Goal: Find specific page/section: Locate a particular part of the current website

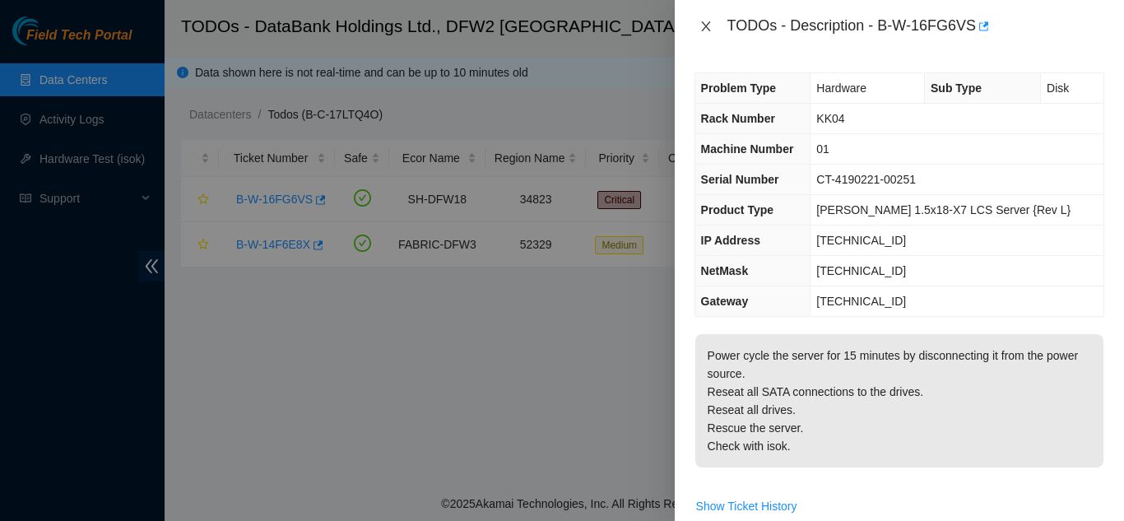
click at [704, 28] on icon "close" at bounding box center [705, 26] width 9 height 10
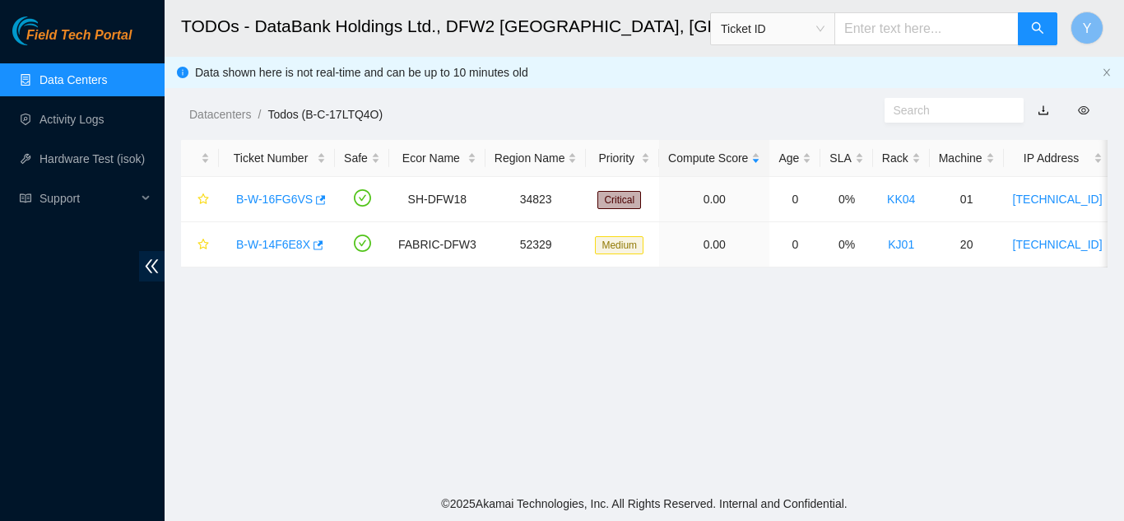
click at [93, 82] on link "Data Centers" at bounding box center [72, 79] width 67 height 13
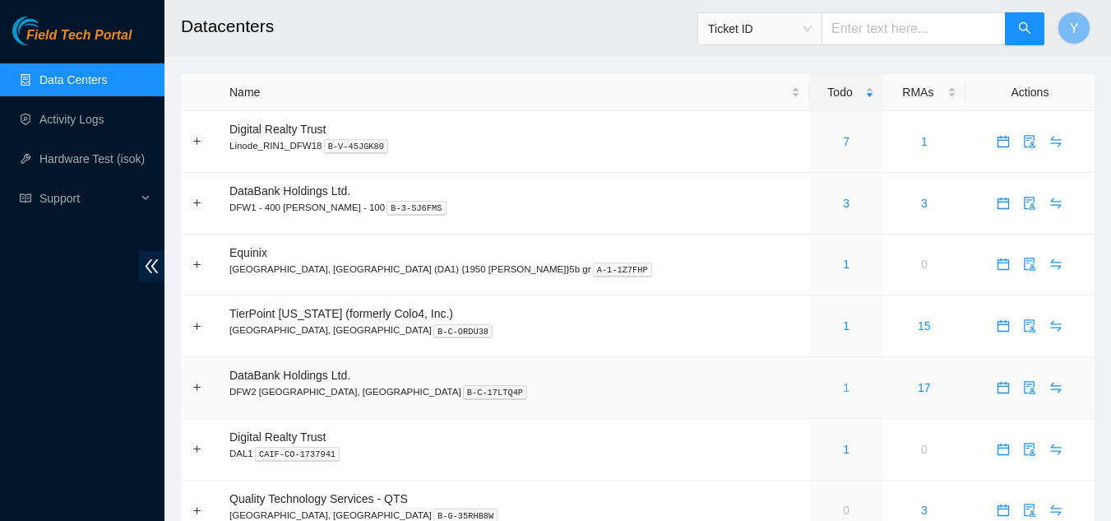
click at [843, 389] on link "1" at bounding box center [846, 387] width 7 height 13
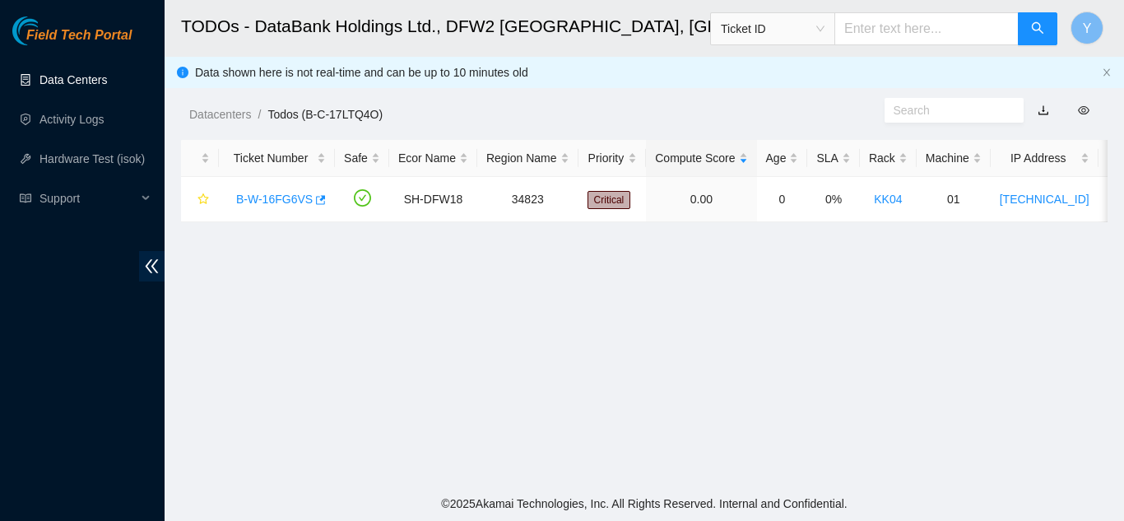
click at [79, 81] on link "Data Centers" at bounding box center [72, 79] width 67 height 13
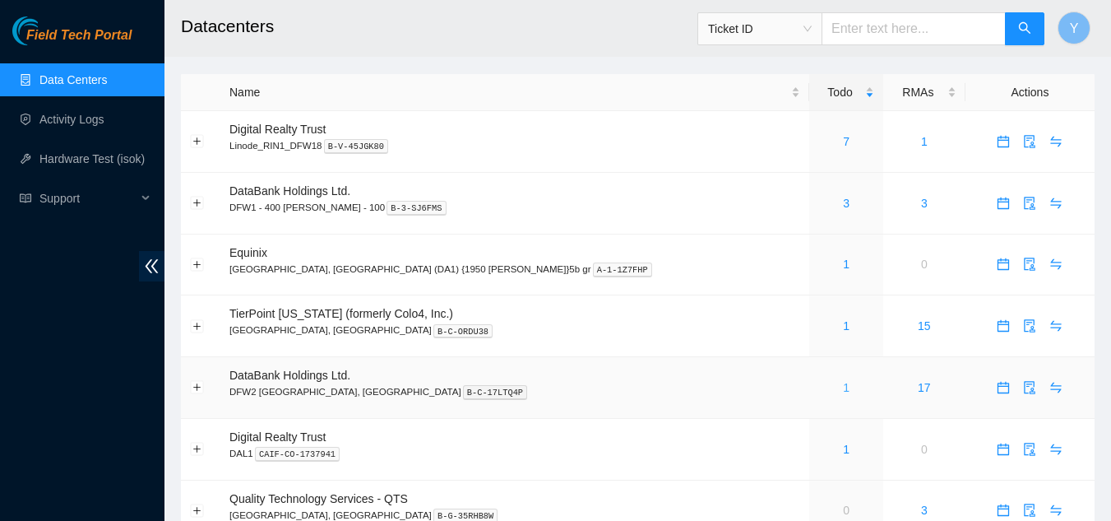
click at [843, 389] on link "1" at bounding box center [846, 387] width 7 height 13
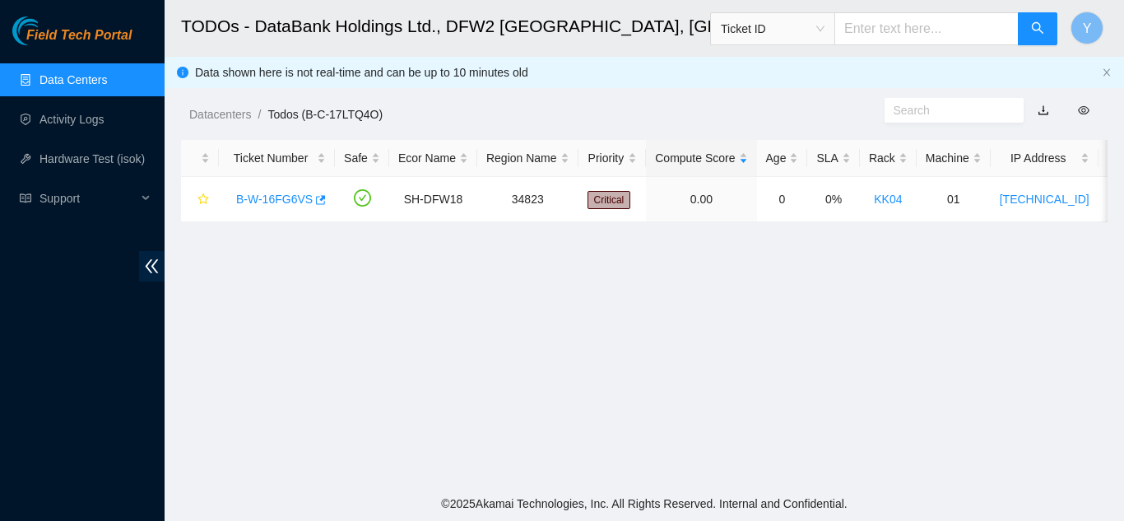
click at [90, 78] on link "Data Centers" at bounding box center [72, 79] width 67 height 13
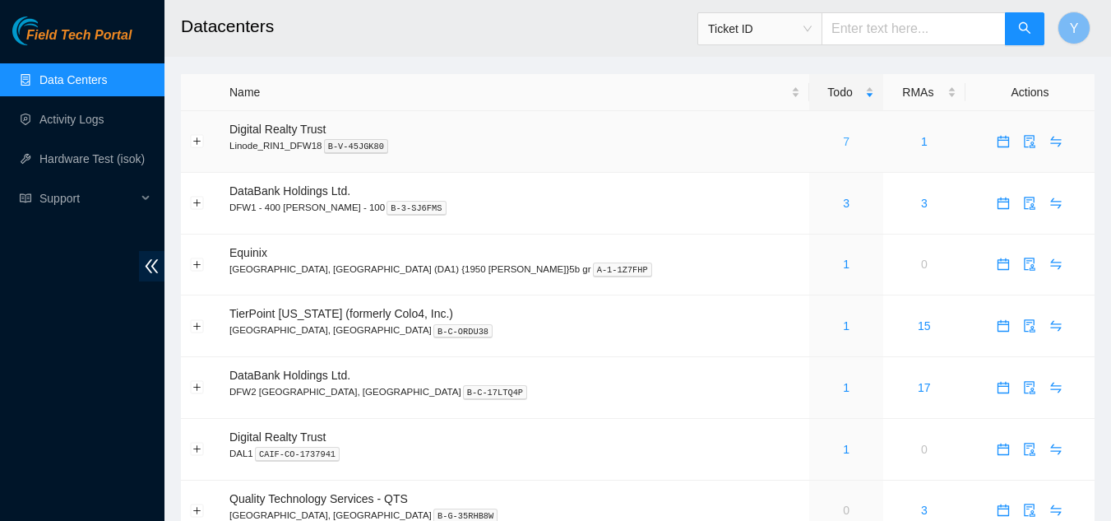
click at [843, 139] on link "7" at bounding box center [846, 141] width 7 height 13
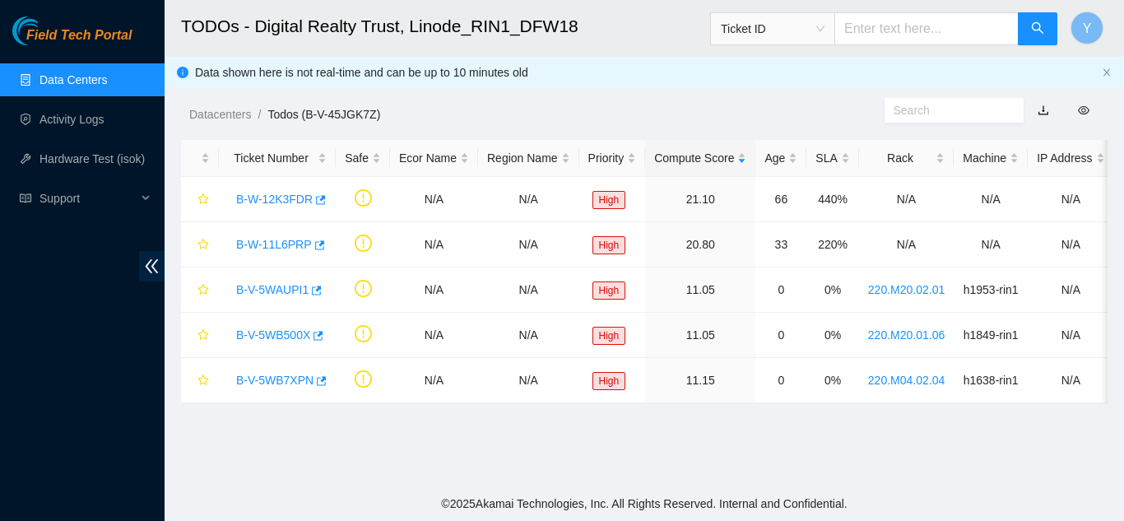
click at [95, 79] on link "Data Centers" at bounding box center [72, 79] width 67 height 13
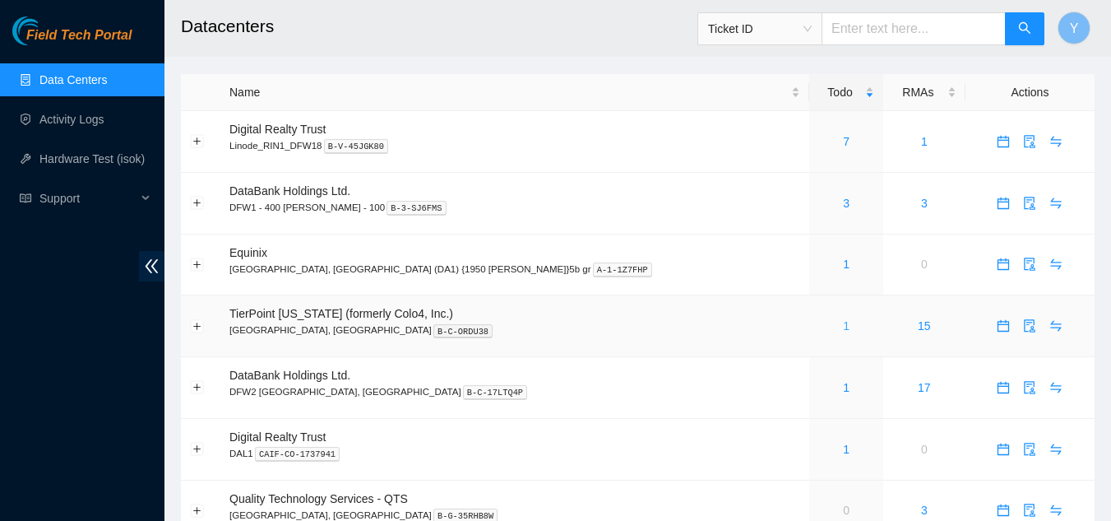
click at [843, 326] on link "1" at bounding box center [846, 325] width 7 height 13
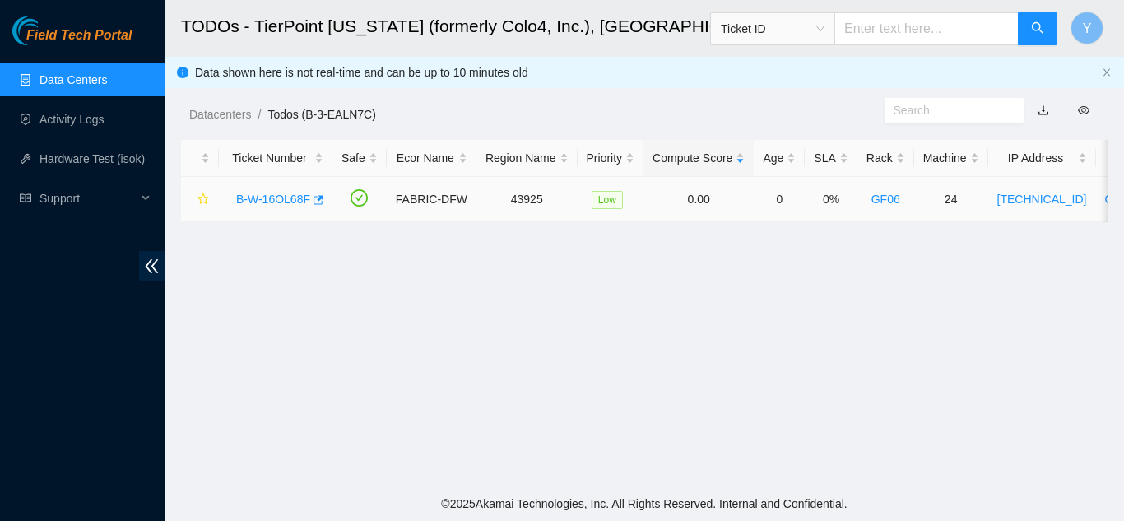
click at [274, 200] on link "B-W-16OL68F" at bounding box center [273, 198] width 74 height 13
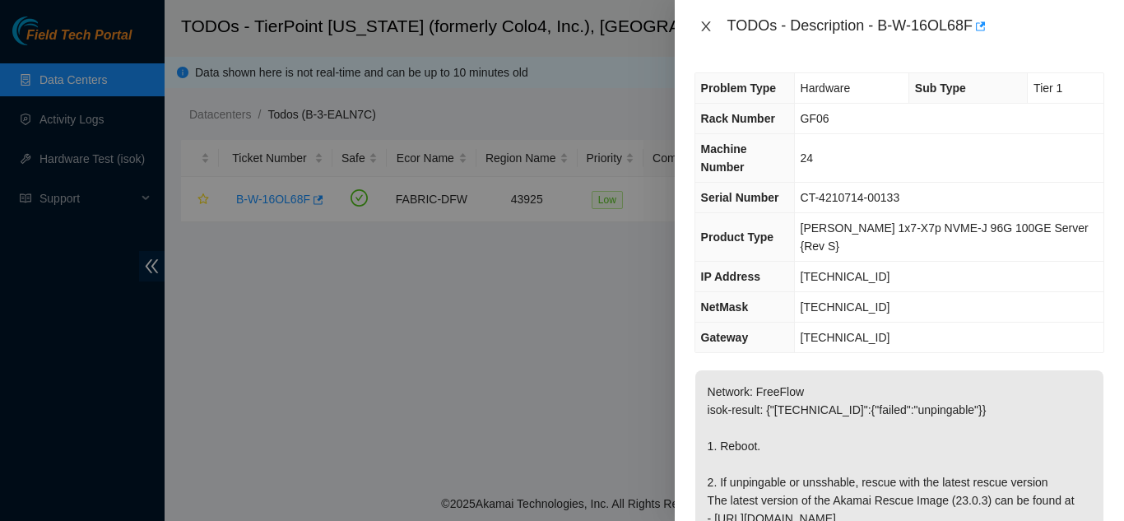
click at [706, 27] on icon "close" at bounding box center [705, 26] width 9 height 10
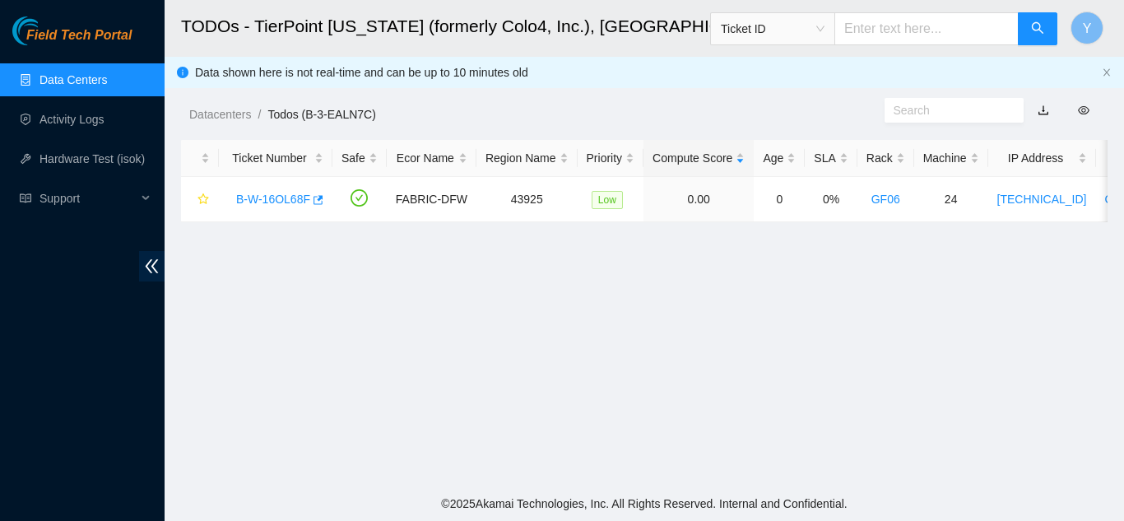
click at [107, 85] on link "Data Centers" at bounding box center [72, 79] width 67 height 13
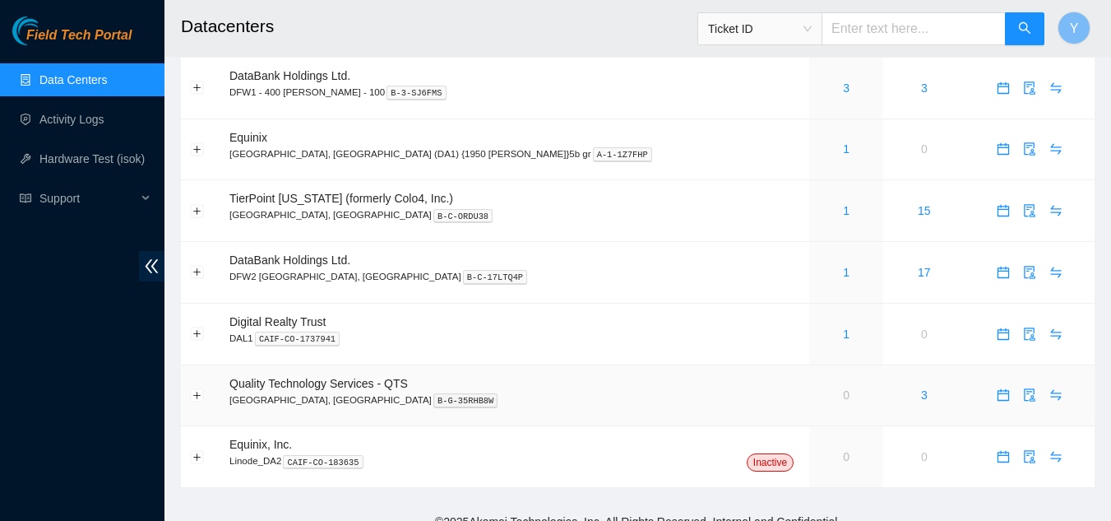
scroll to position [133, 0]
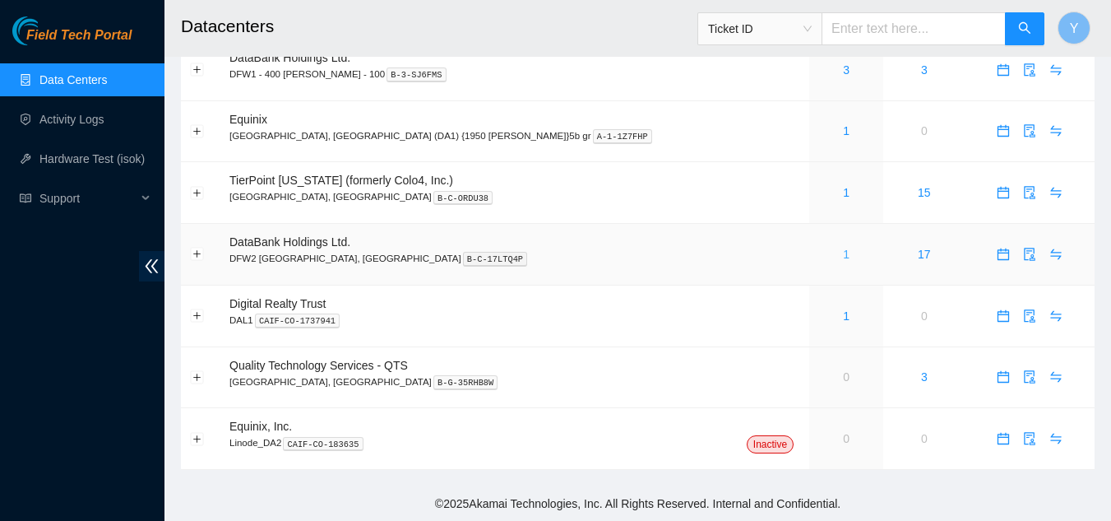
click at [843, 256] on link "1" at bounding box center [846, 254] width 7 height 13
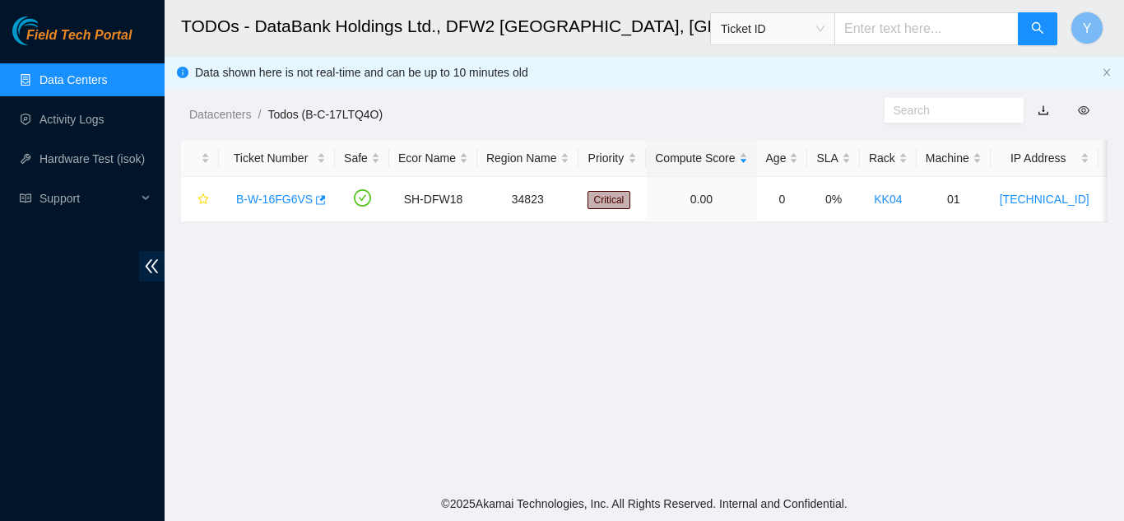
click at [104, 80] on link "Data Centers" at bounding box center [72, 79] width 67 height 13
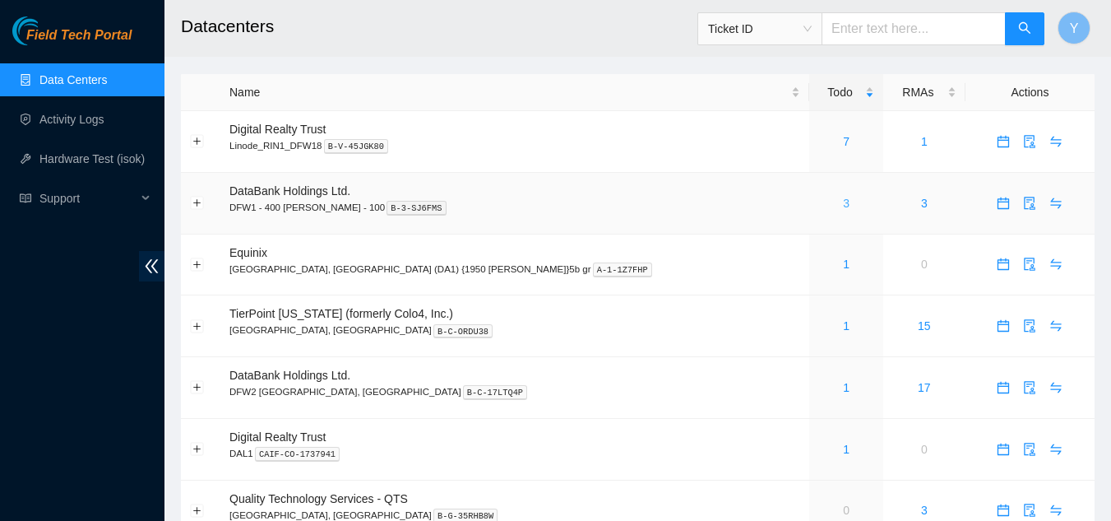
click at [843, 202] on link "3" at bounding box center [846, 203] width 7 height 13
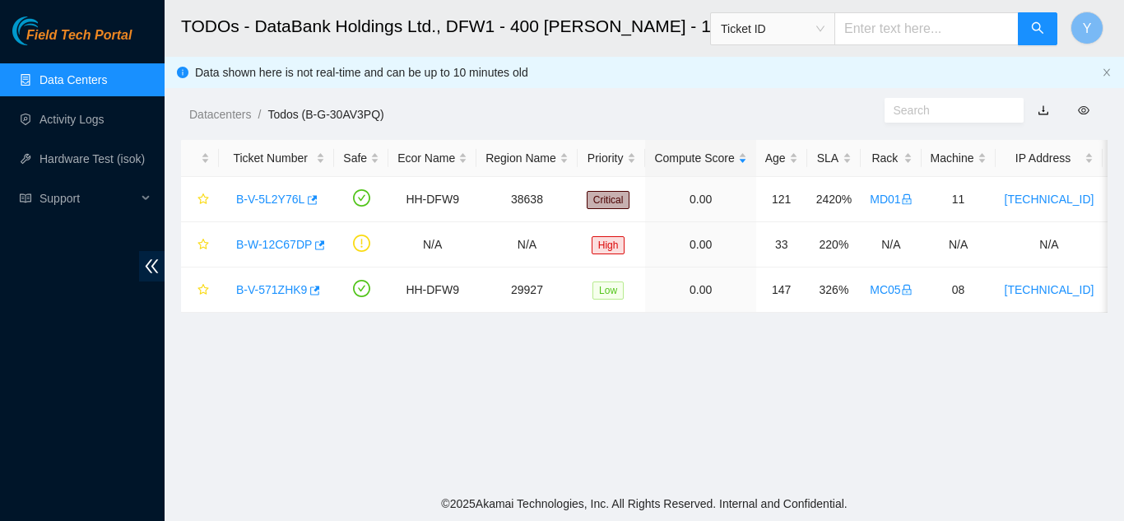
click at [95, 73] on link "Data Centers" at bounding box center [72, 79] width 67 height 13
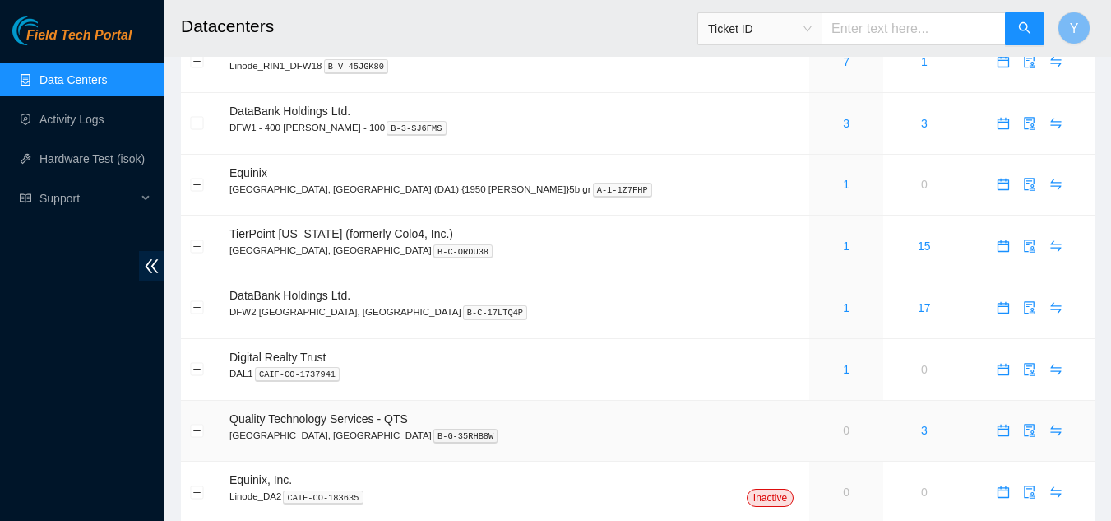
scroll to position [51, 0]
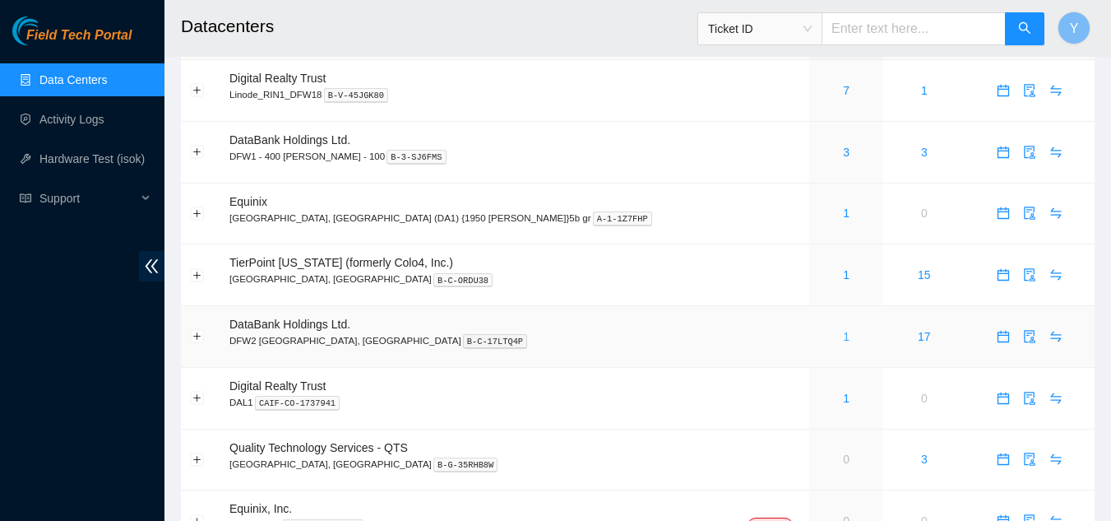
click at [843, 333] on link "1" at bounding box center [846, 336] width 7 height 13
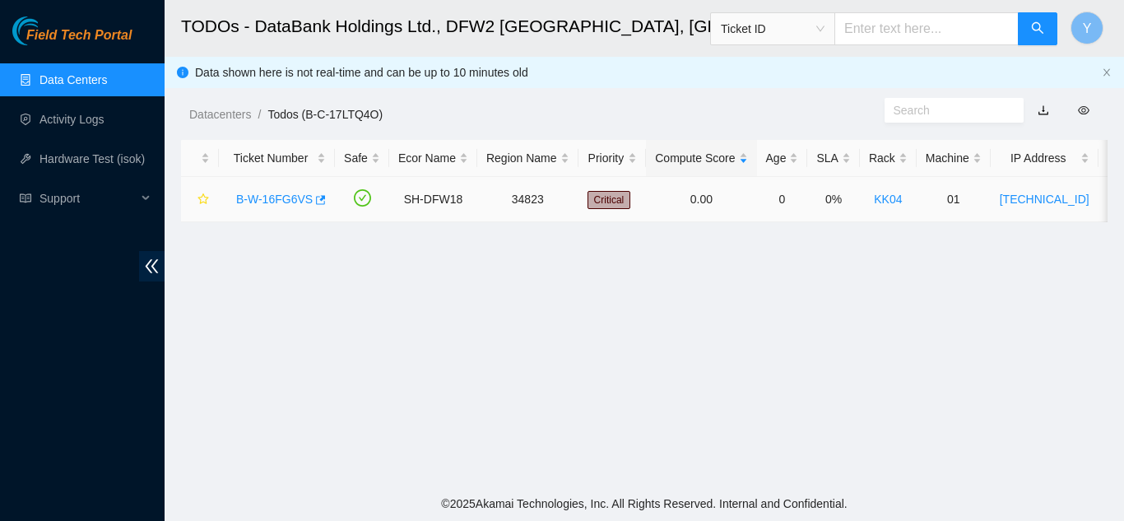
click at [286, 199] on link "B-W-16FG6VS" at bounding box center [274, 198] width 76 height 13
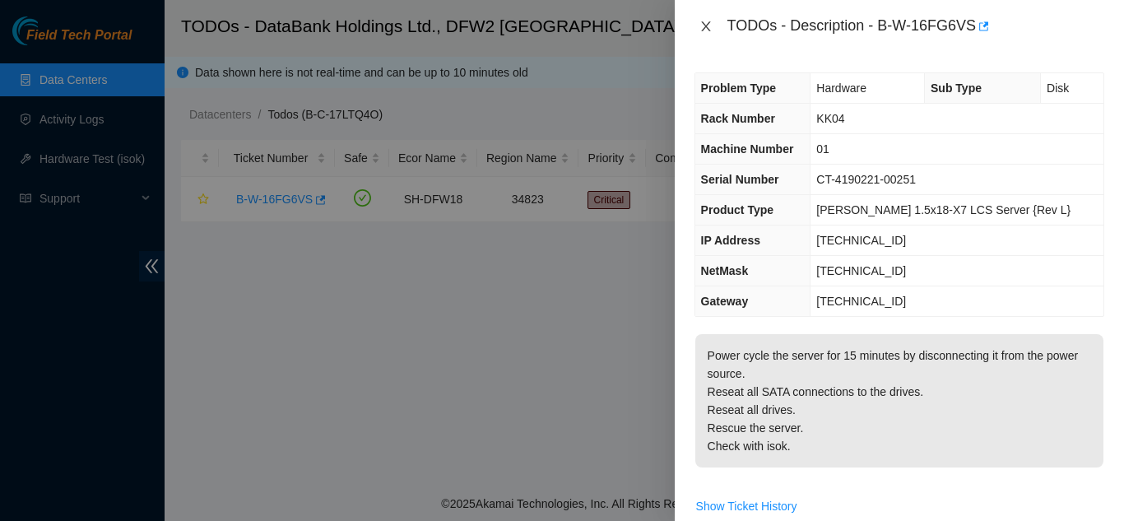
click at [702, 29] on icon "close" at bounding box center [705, 26] width 13 height 13
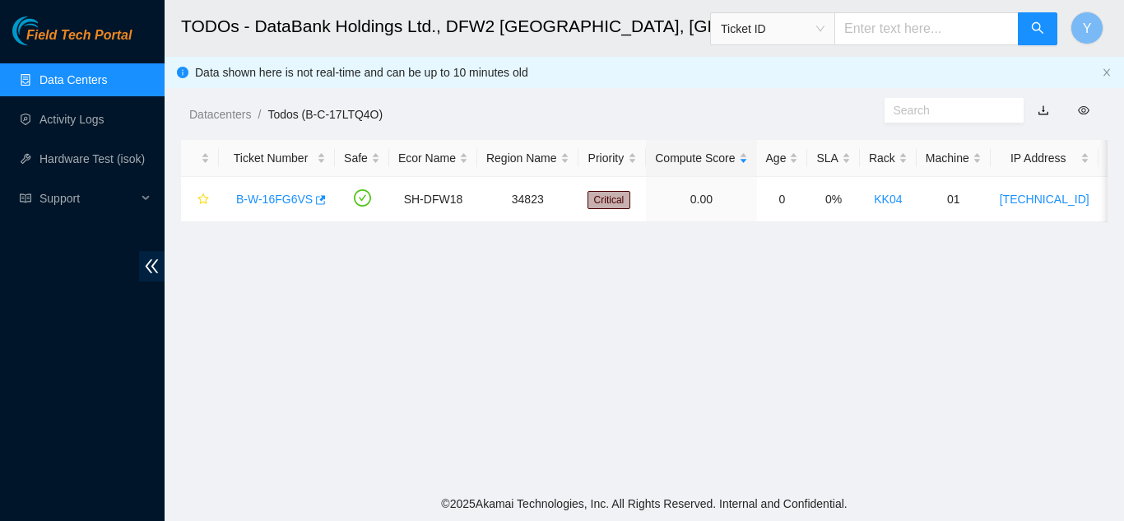
click at [88, 77] on link "Data Centers" at bounding box center [72, 79] width 67 height 13
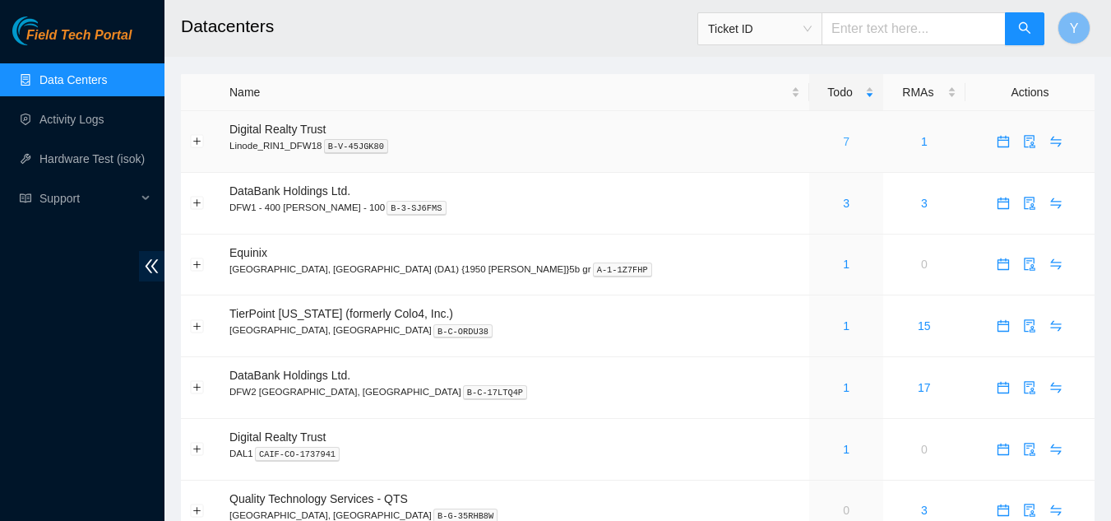
click at [843, 148] on link "7" at bounding box center [846, 141] width 7 height 13
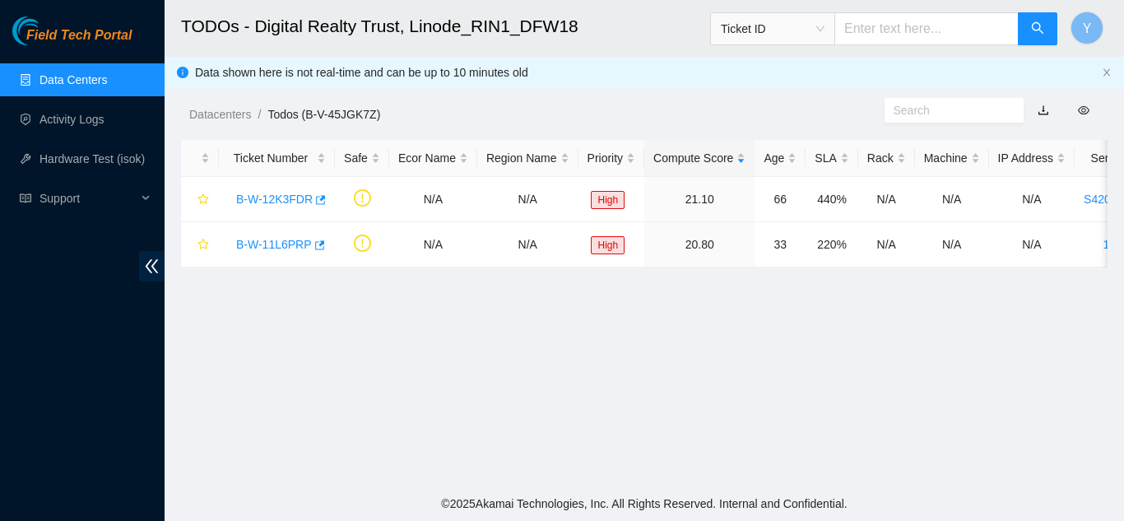
click at [97, 83] on link "Data Centers" at bounding box center [72, 79] width 67 height 13
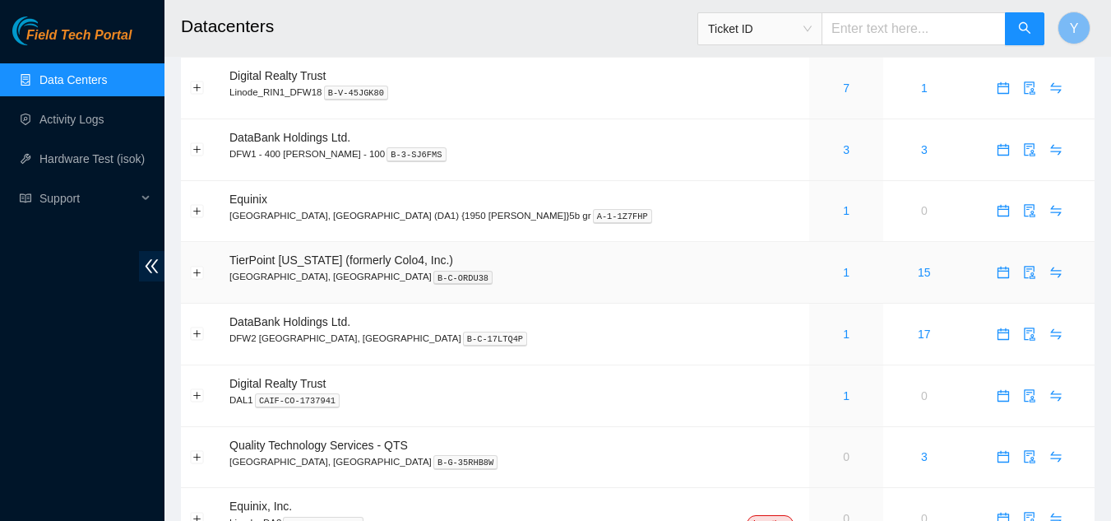
scroll to position [82, 0]
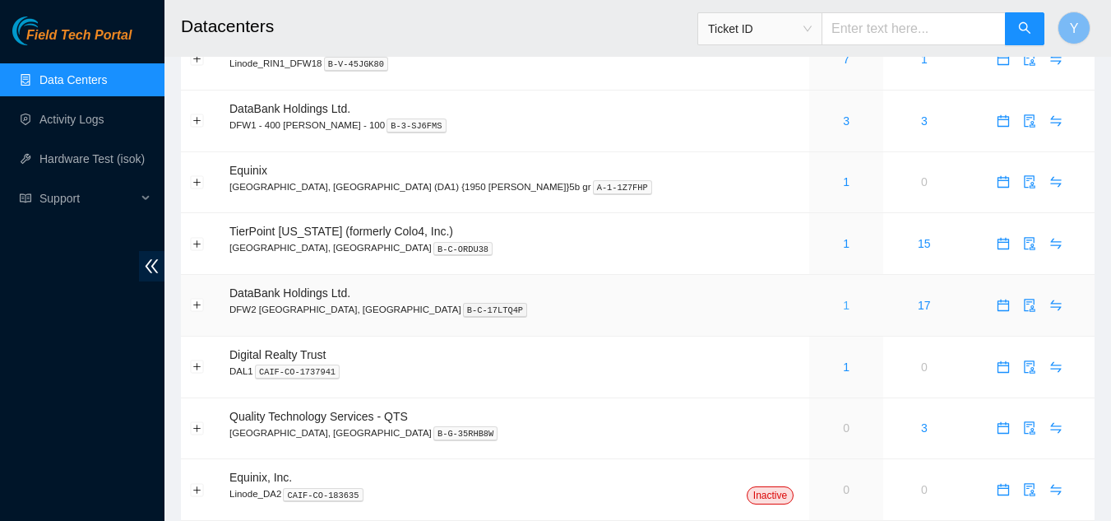
click at [843, 306] on link "1" at bounding box center [846, 305] width 7 height 13
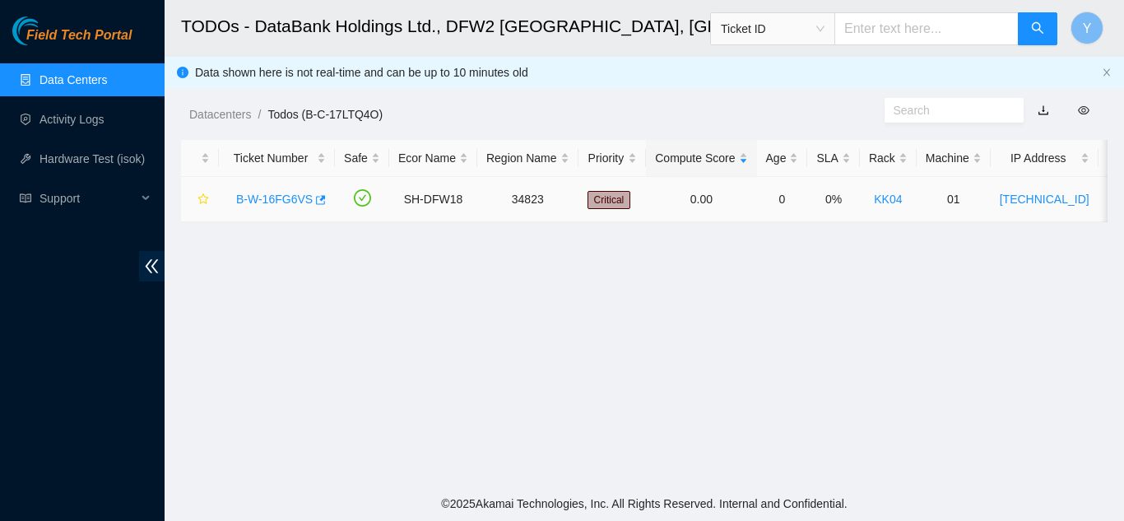
click at [289, 197] on link "B-W-16FG6VS" at bounding box center [274, 198] width 76 height 13
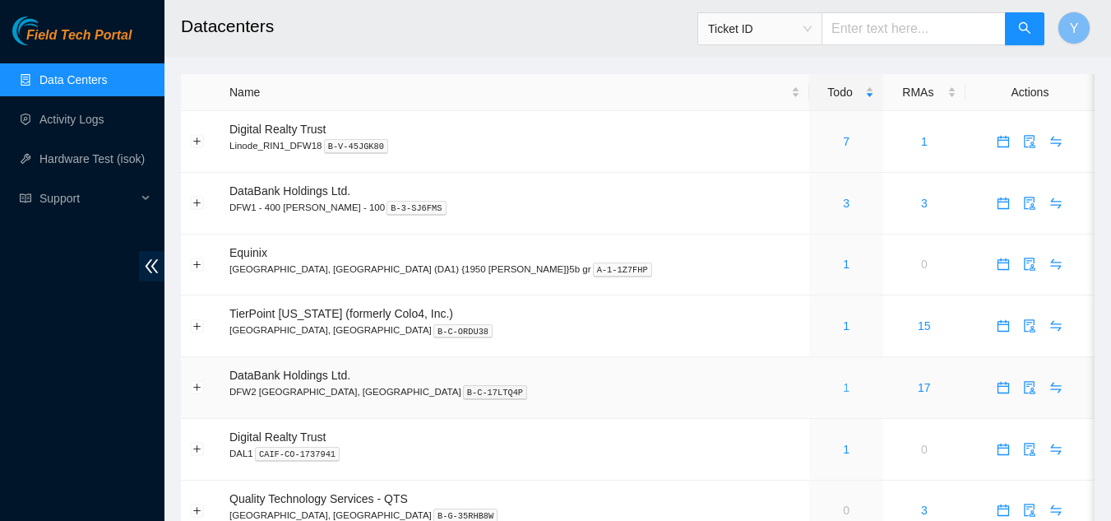
click at [843, 386] on link "1" at bounding box center [846, 387] width 7 height 13
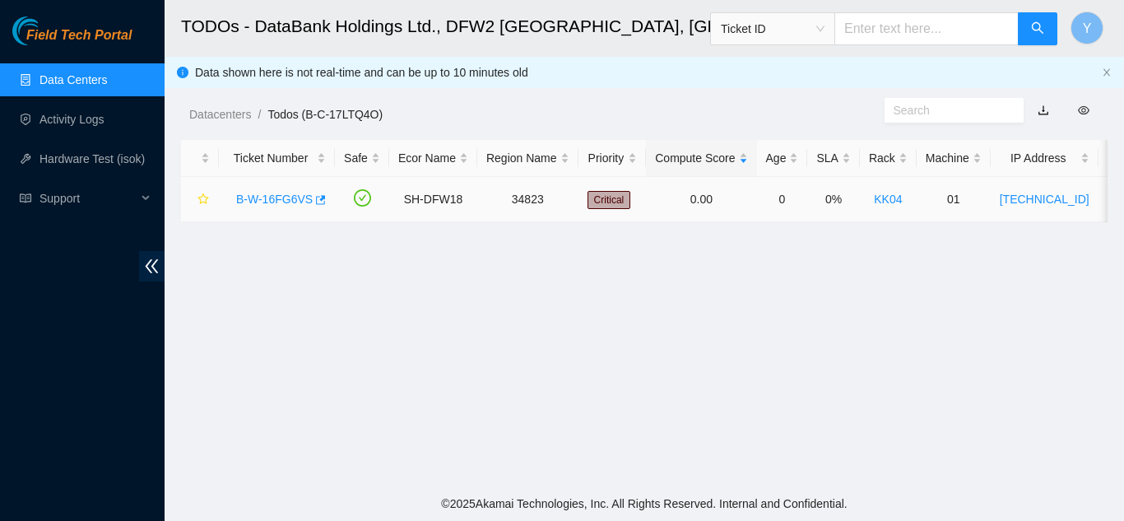
click at [267, 203] on link "B-W-16FG6VS" at bounding box center [274, 198] width 76 height 13
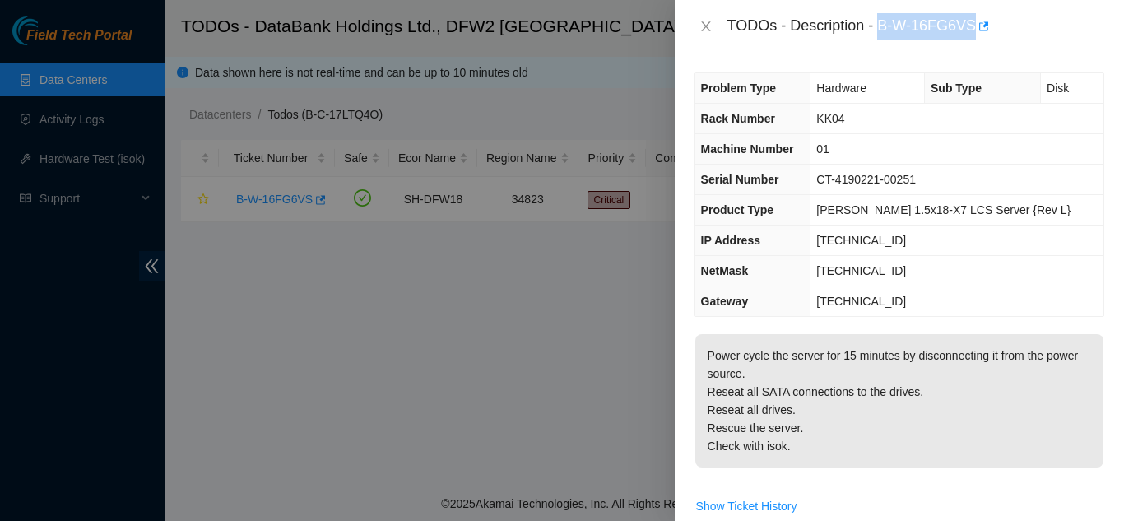
drag, startPoint x: 877, startPoint y: 25, endPoint x: 974, endPoint y: 45, distance: 99.0
click at [974, 45] on div "TODOs - Description - B-W-16FG6VS" at bounding box center [899, 26] width 449 height 53
copy div "B-W-16FG6VS"
